Goal: Communication & Community: Answer question/provide support

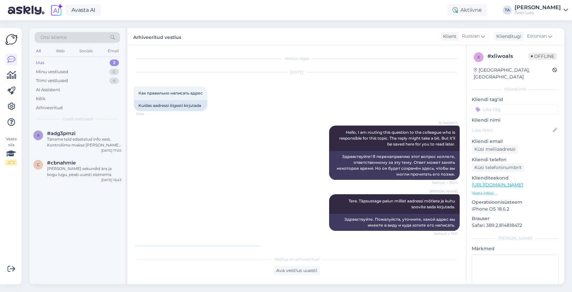
scroll to position [412, 0]
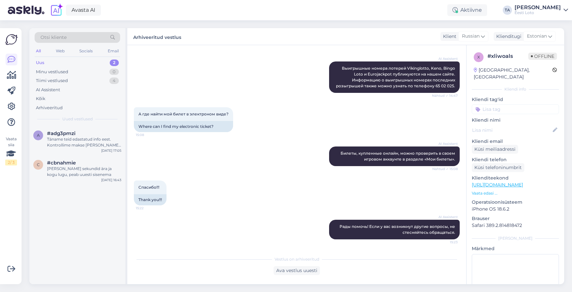
click at [46, 65] on div "Uus 2" at bounding box center [78, 62] width 86 height 9
click at [59, 130] on span "#adg3pmzi" at bounding box center [61, 133] width 28 height 6
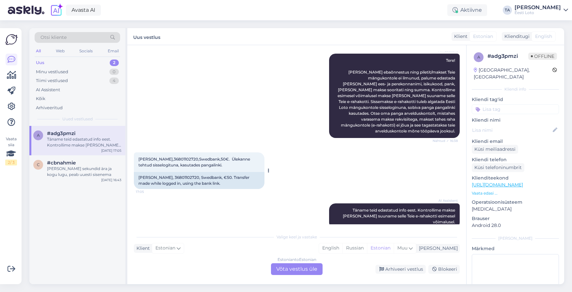
click at [177, 156] on span "[PERSON_NAME],36801102720,Swedbank,50€. Ülekanne tehtud sisselogituna, kasutade…" at bounding box center [194, 161] width 113 height 11
copy span "36801102720"
click at [288, 270] on div "Estonian to Estonian Võta vestlus üle" at bounding box center [297, 269] width 52 height 12
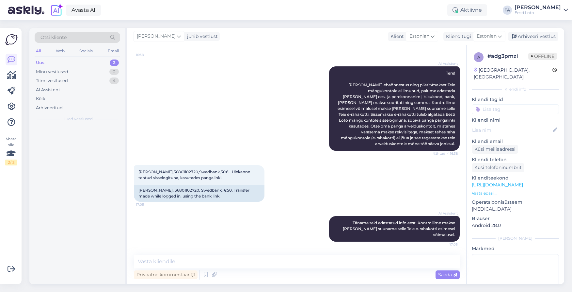
scroll to position [59, 0]
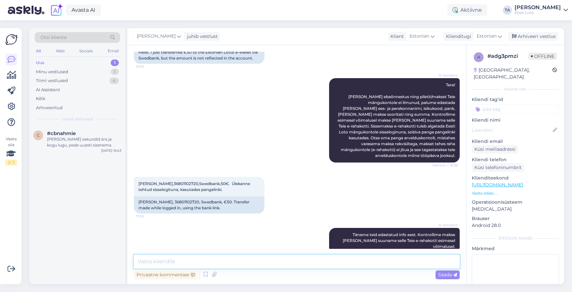
click at [187, 260] on textarea at bounding box center [297, 261] width 326 height 14
paste textarea "Kahjuks Teie makse ebaõnnestus tehnilise [PERSON_NAME] tõttu. Kontrollisime mak…"
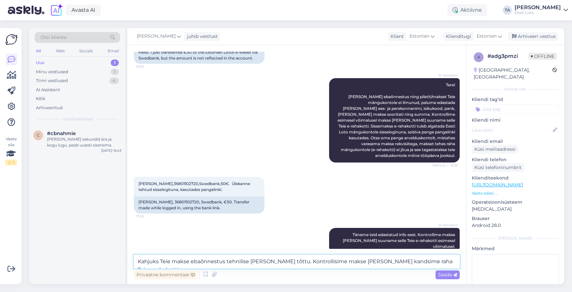
click at [138, 263] on textarea "Kahjuks Teie makse ebaõnnestus tehnilise [PERSON_NAME] tõttu. Kontrollisime mak…" at bounding box center [297, 261] width 326 height 14
type textarea "Tere. Kahjuks Teie makse ebaõnnestus tehnilise [PERSON_NAME] tõttu. Kontrollisi…"
click at [450, 274] on span "Saada" at bounding box center [447, 274] width 19 height 6
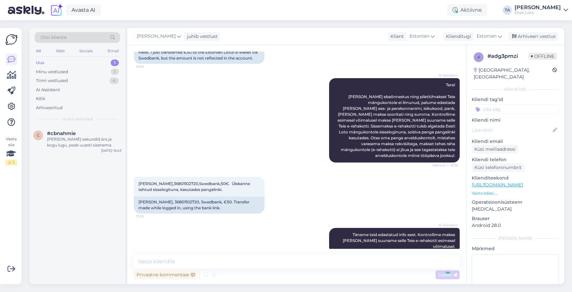
scroll to position [93, 0]
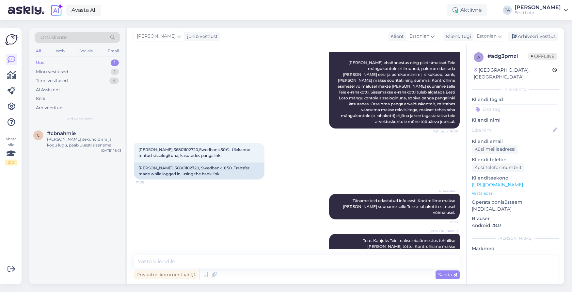
click at [514, 104] on input at bounding box center [515, 109] width 87 height 10
type input "e-raha"
click at [520, 125] on span "E-rahakott" at bounding box center [515, 127] width 21 height 4
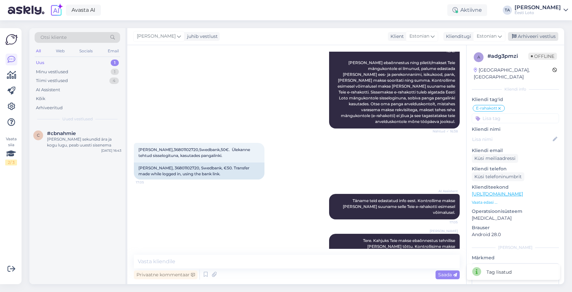
click at [542, 39] on div "Arhiveeri vestlus" at bounding box center [533, 36] width 50 height 9
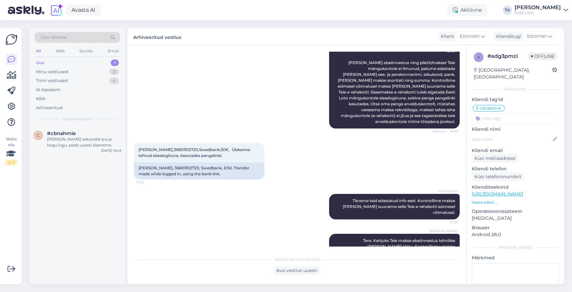
click at [48, 61] on div "Uus 1" at bounding box center [78, 62] width 86 height 9
click at [69, 135] on span "#cbnahmie" at bounding box center [61, 133] width 29 height 6
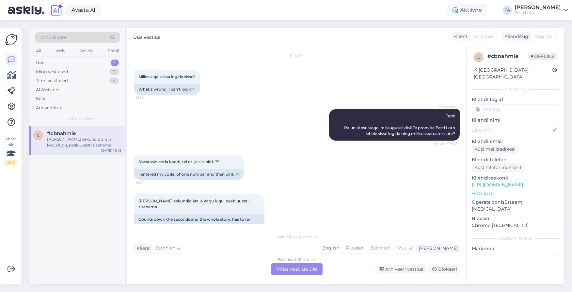
scroll to position [16, 0]
